Goal: Task Accomplishment & Management: Manage account settings

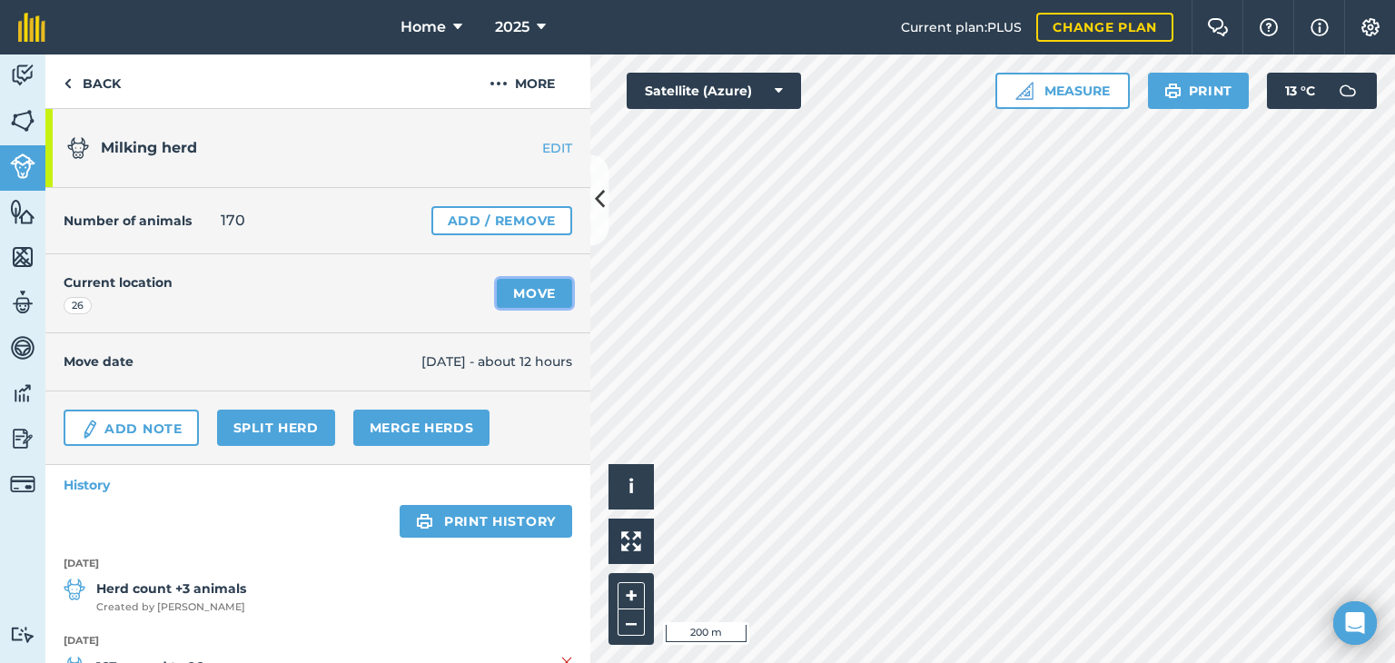
click at [529, 292] on link "Move" at bounding box center [534, 293] width 75 height 29
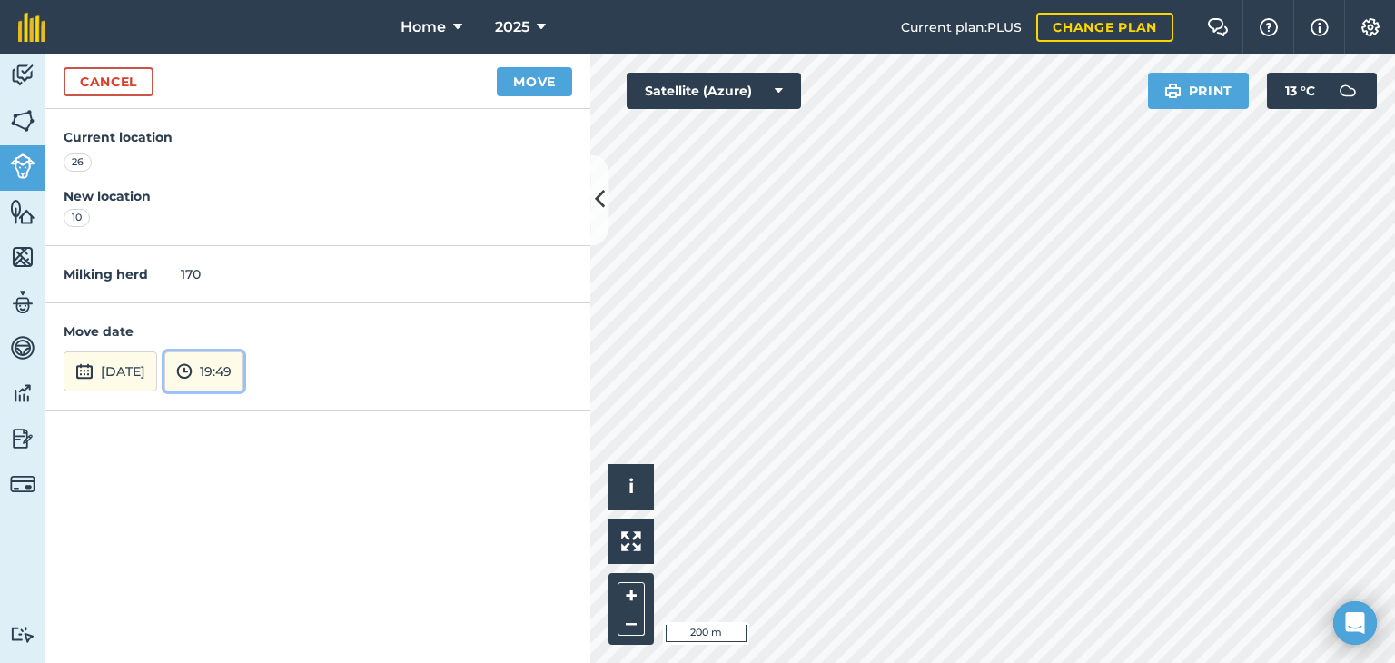
click at [243, 374] on button "19:49" at bounding box center [203, 372] width 79 height 40
drag, startPoint x: 237, startPoint y: 204, endPoint x: 218, endPoint y: 248, distance: 47.6
click at [216, 324] on ul "00:00 00:30 01:00 01:30 02:00 02:30 03:00 03:30 04:00 04:30 05:00 05:30 06:00 0…" at bounding box center [207, 257] width 87 height 189
click at [232, 175] on button "18:30" at bounding box center [207, 178] width 85 height 29
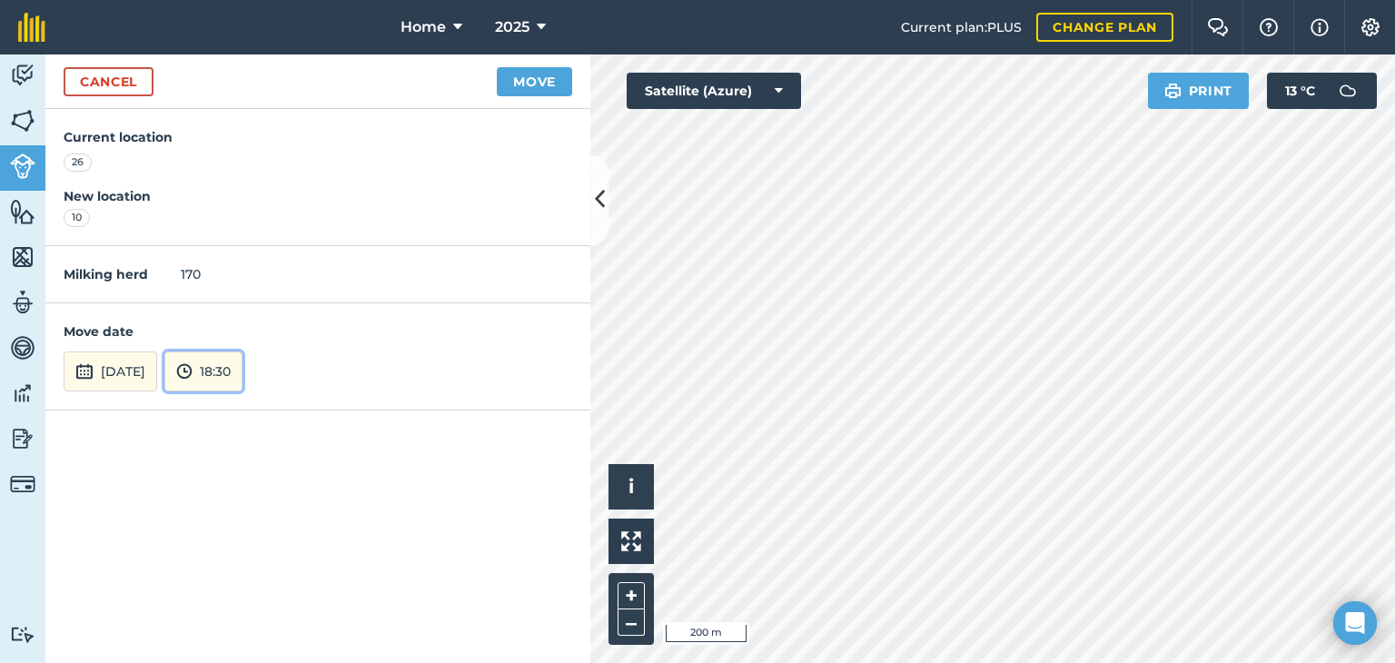
click at [243, 376] on button "18:30" at bounding box center [203, 372] width 78 height 40
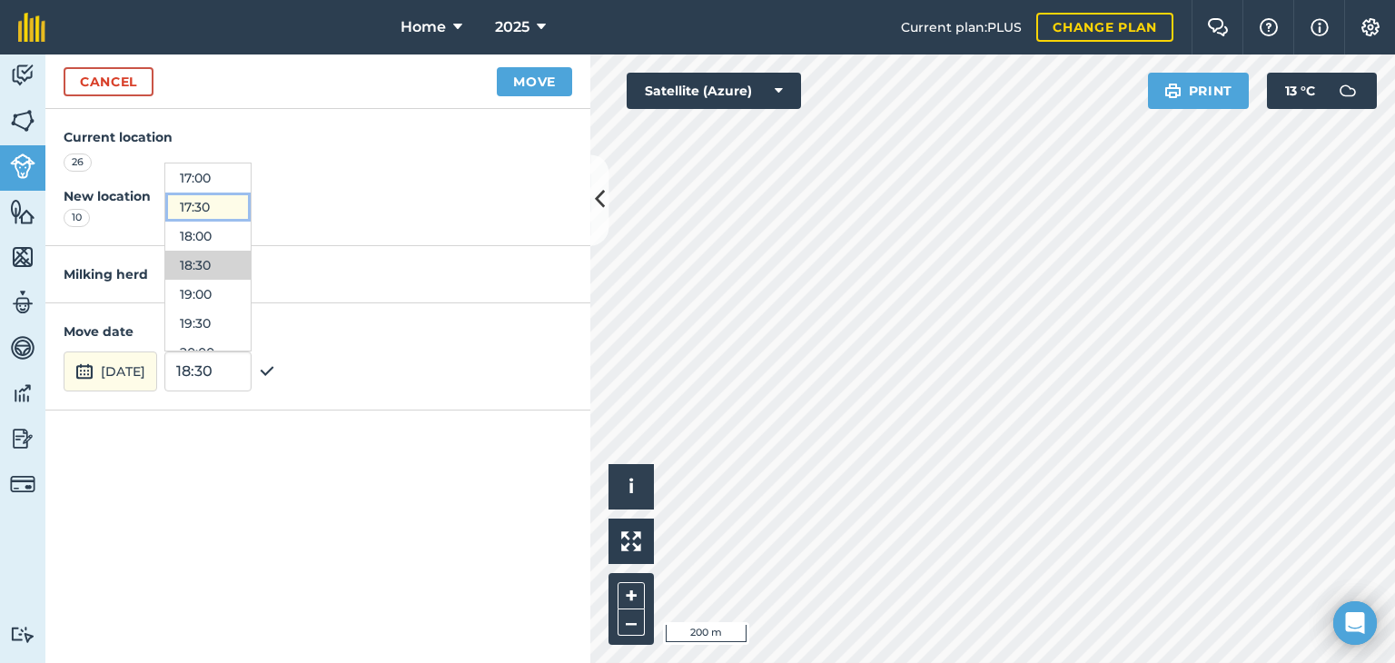
click at [229, 208] on button "17:30" at bounding box center [207, 207] width 85 height 29
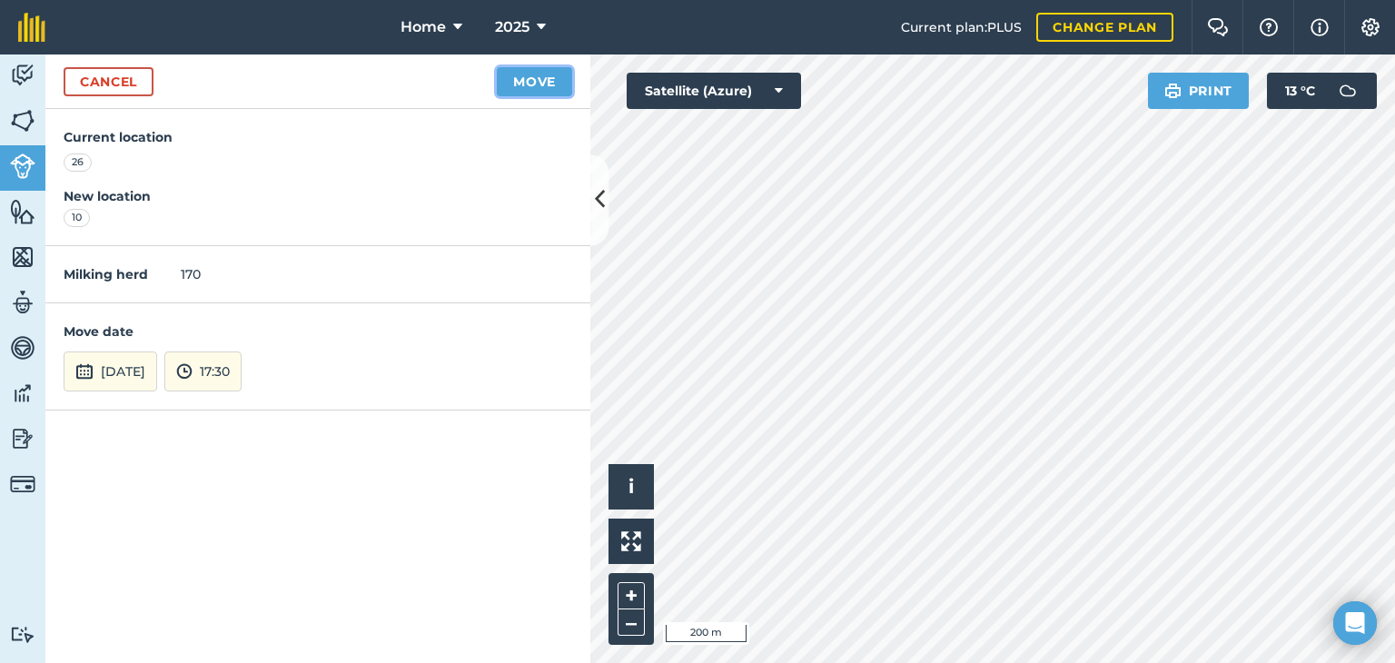
click at [523, 81] on button "Move" at bounding box center [534, 81] width 75 height 29
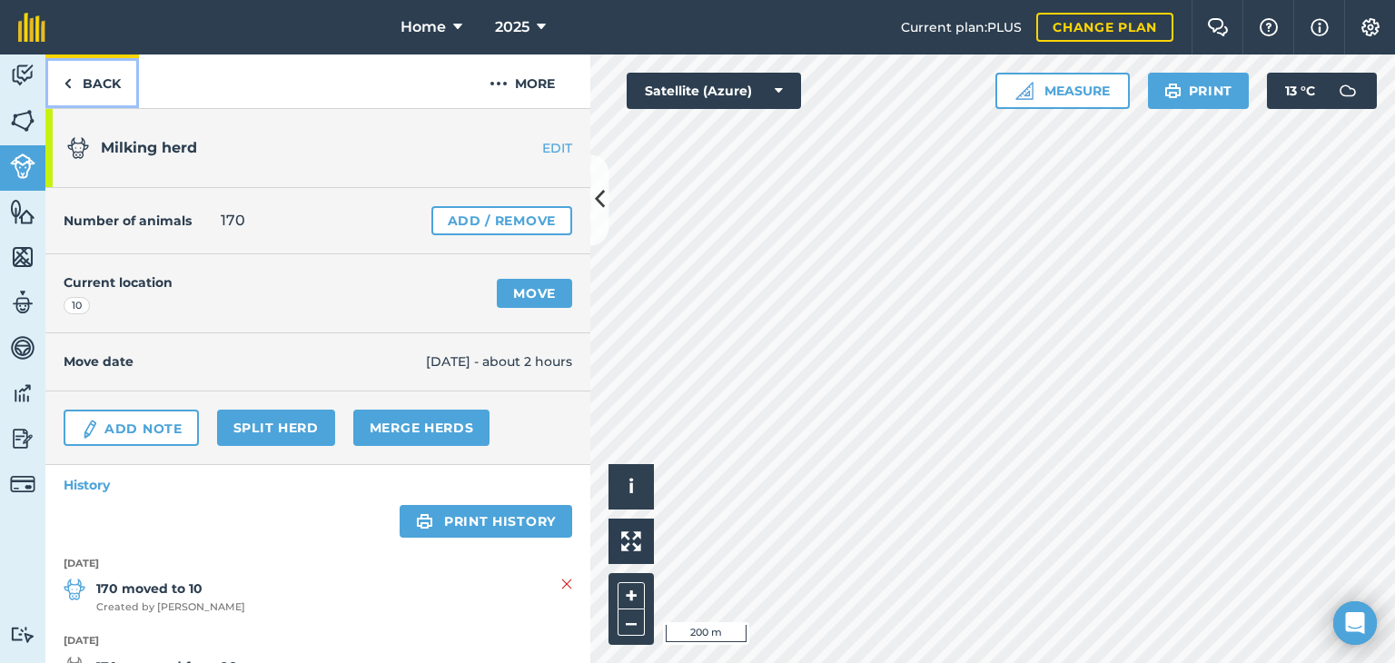
click at [76, 78] on link "Back" at bounding box center [92, 82] width 94 height 54
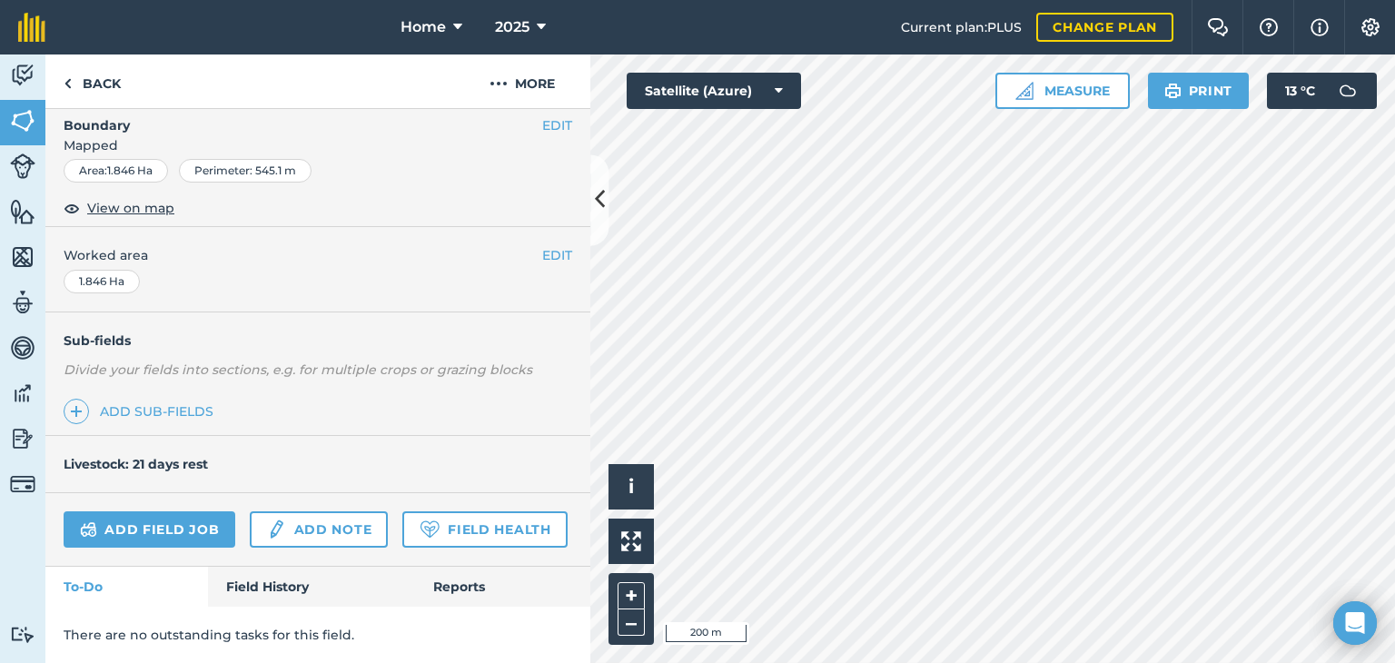
scroll to position [298, 0]
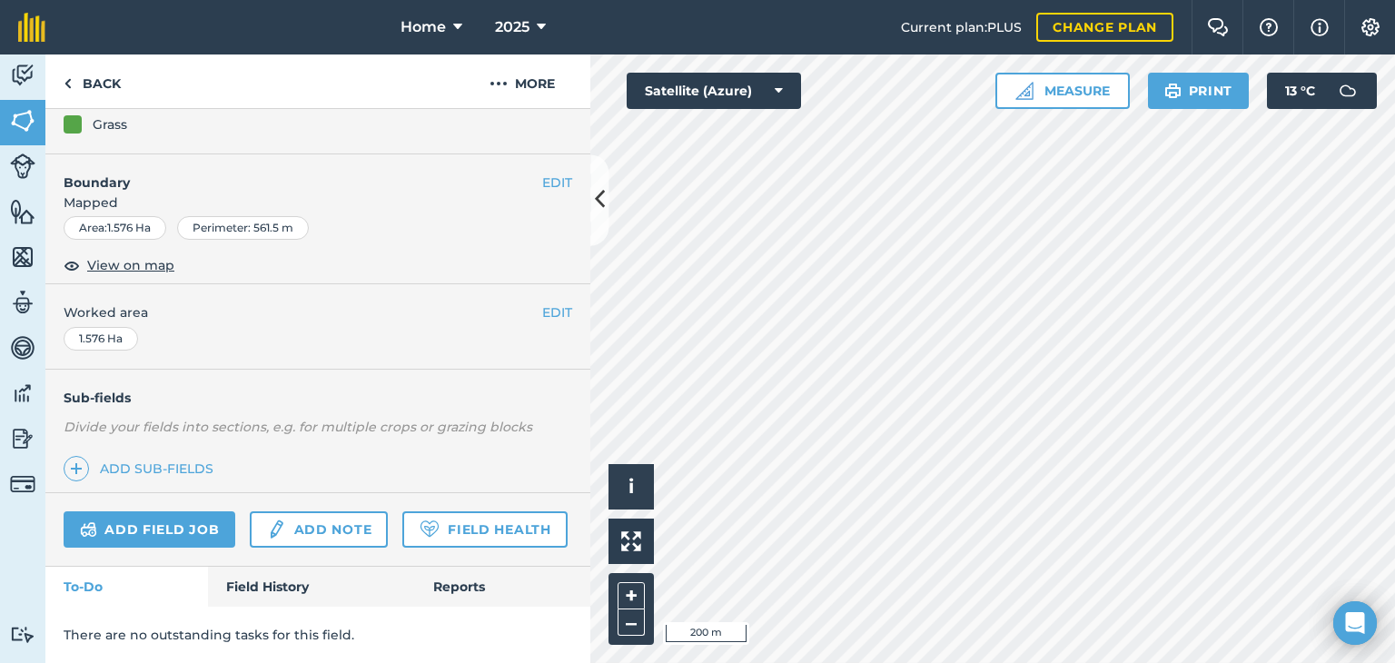
scroll to position [298, 0]
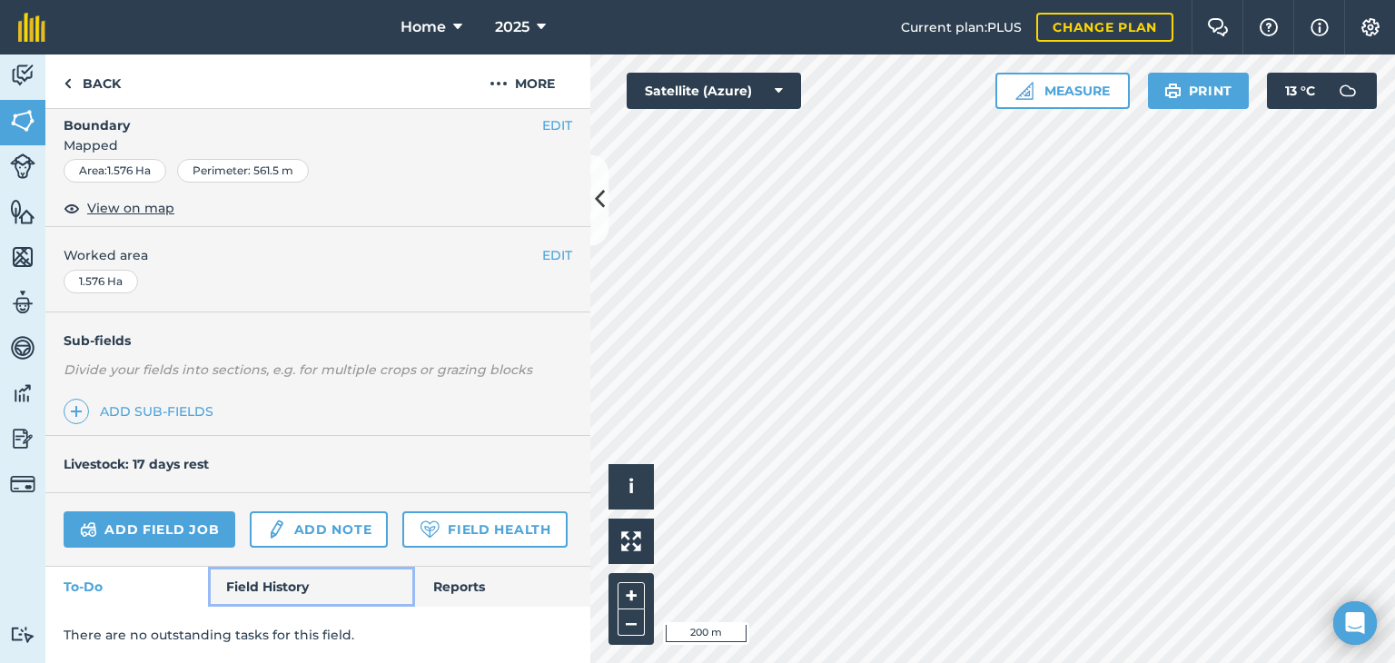
click at [247, 586] on link "Field History" at bounding box center [311, 587] width 206 height 40
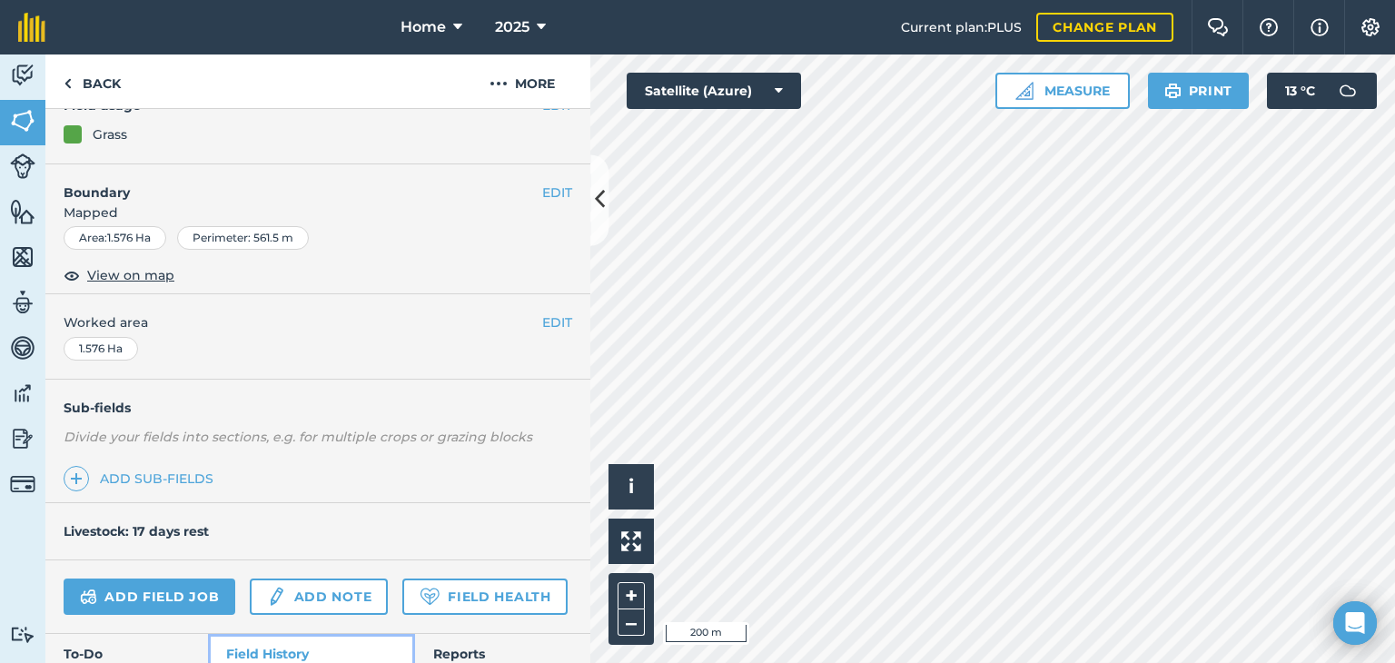
scroll to position [273, 0]
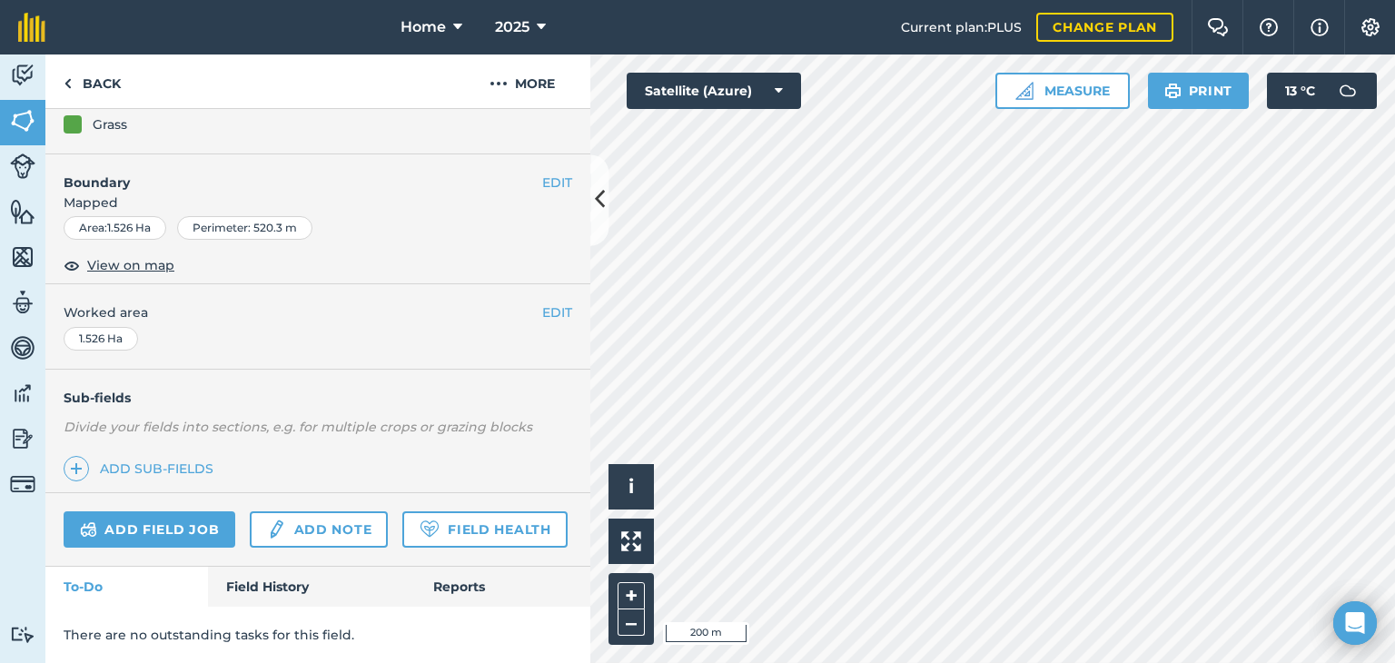
scroll to position [273, 0]
